Goal: Browse casually

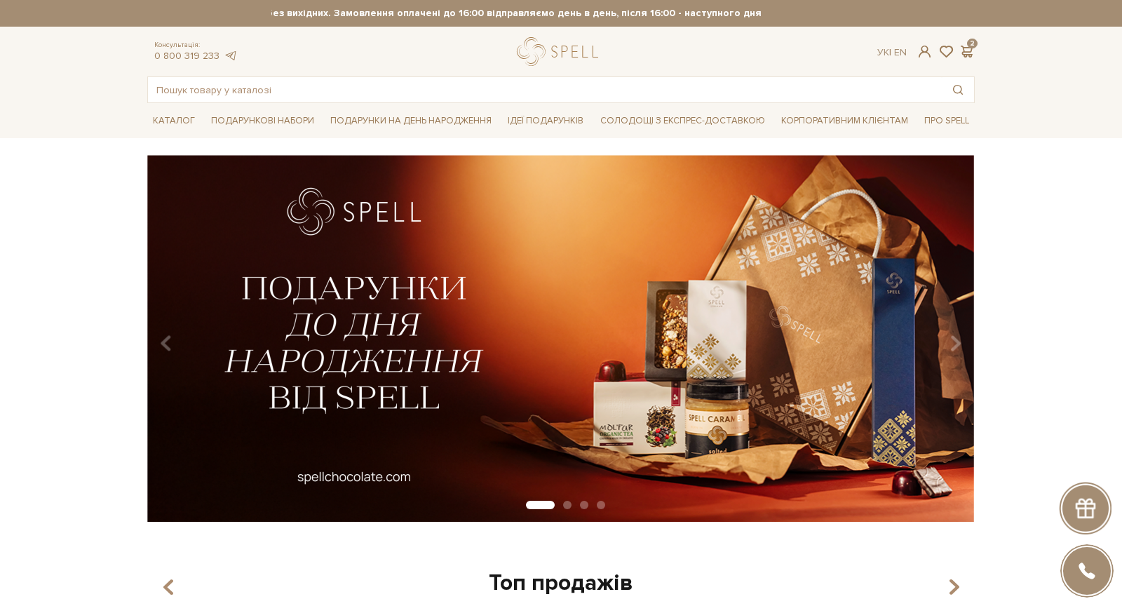
drag, startPoint x: 861, startPoint y: 8, endPoint x: 395, endPoint y: 82, distance: 471.4
click at [397, 82] on header "🎁До [DATE] купуйте один сет цукерок на 6 шт – другий отримуйте в подарунок! Міс…" at bounding box center [561, 51] width 1122 height 103
drag, startPoint x: 901, startPoint y: 13, endPoint x: 731, endPoint y: 40, distance: 171.8
click at [731, 40] on header "Працюємо без вихідних. Замовлення оплачені до 16:00 відправляємо день в день, п…" at bounding box center [561, 51] width 1122 height 103
